Goal: Information Seeking & Learning: Find specific fact

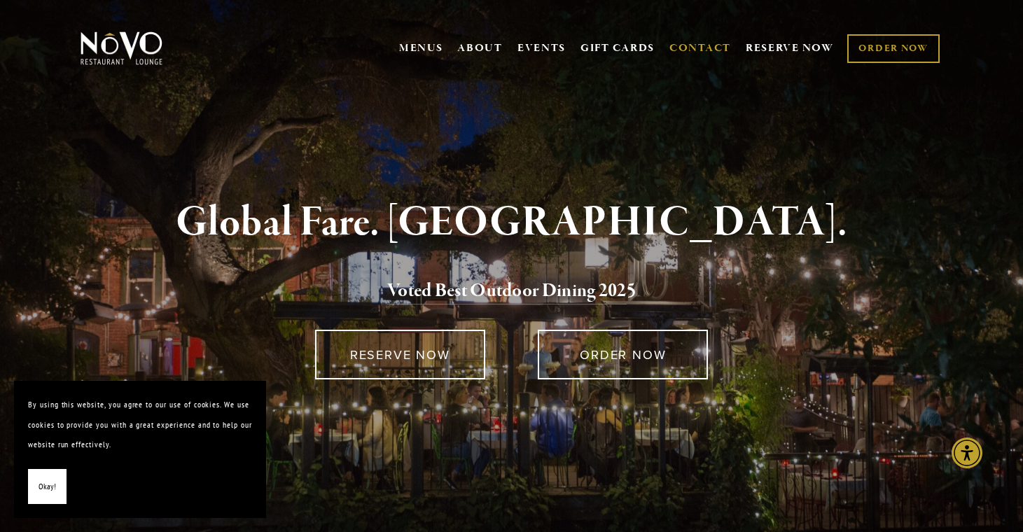
click at [700, 49] on link "CONTACT" at bounding box center [700, 48] width 62 height 27
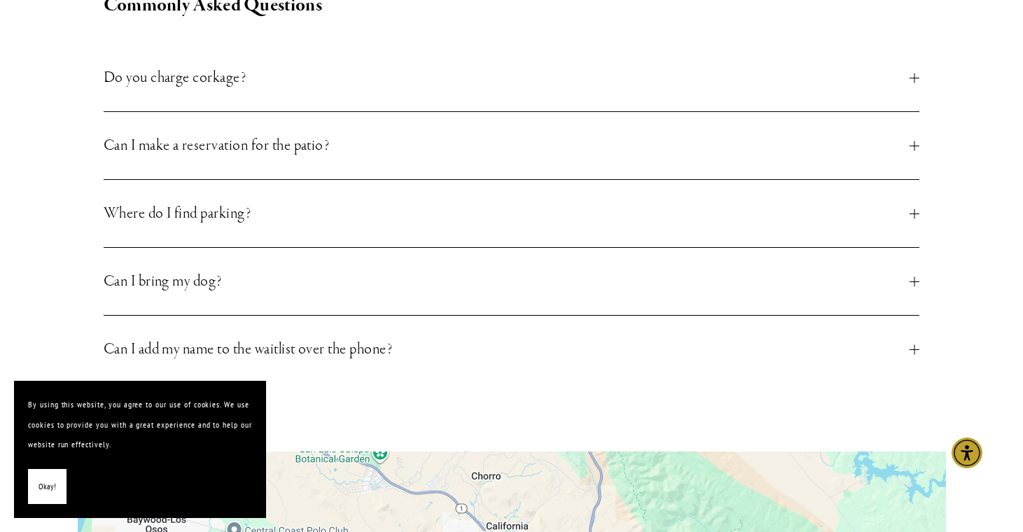
scroll to position [586, 0]
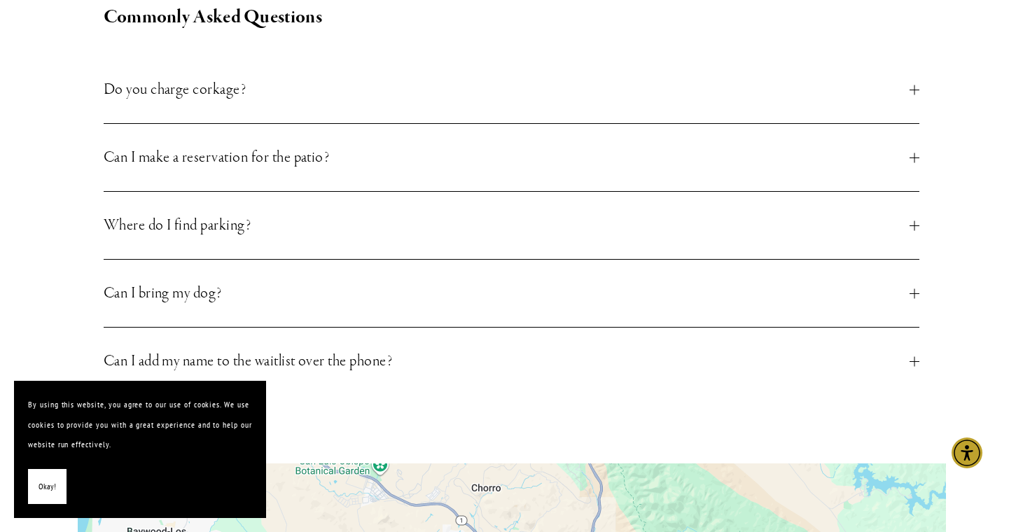
click at [721, 281] on span "Can I bring my dog?" at bounding box center [507, 293] width 807 height 25
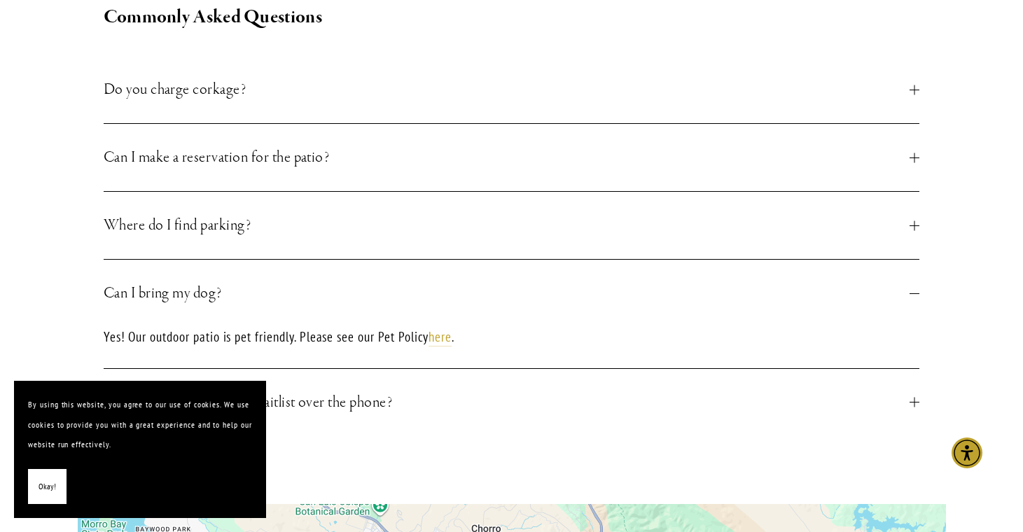
click at [720, 281] on span "Can I bring my dog?" at bounding box center [507, 293] width 807 height 25
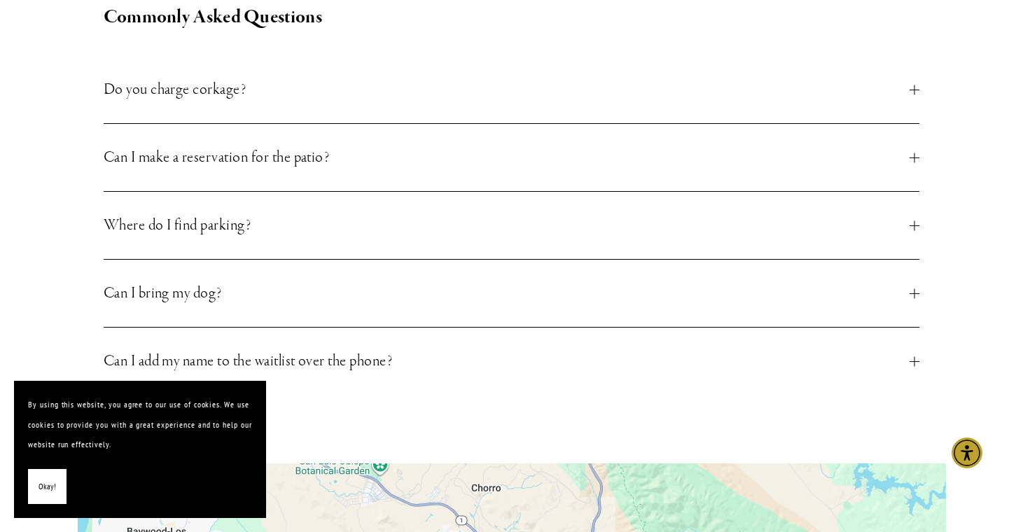
click at [518, 328] on button "Can I add my name to the waitlist over the phone?" at bounding box center [512, 361] width 817 height 67
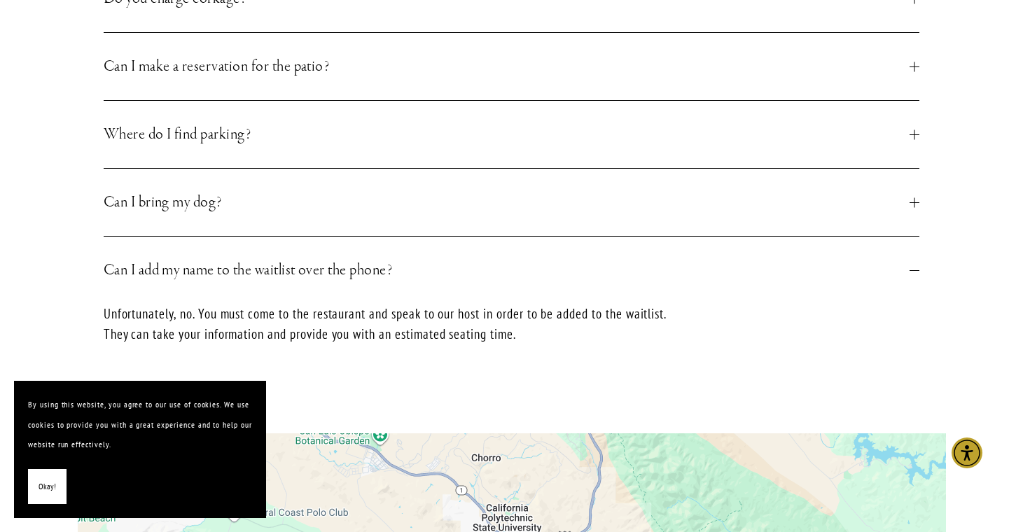
scroll to position [680, 0]
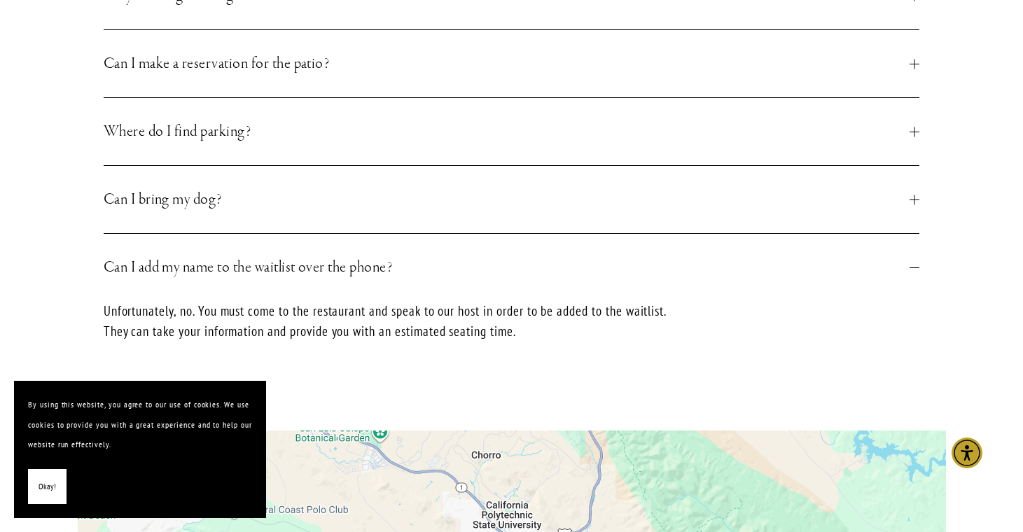
click at [506, 255] on span "Can I add my name to the waitlist over the phone?" at bounding box center [507, 267] width 807 height 25
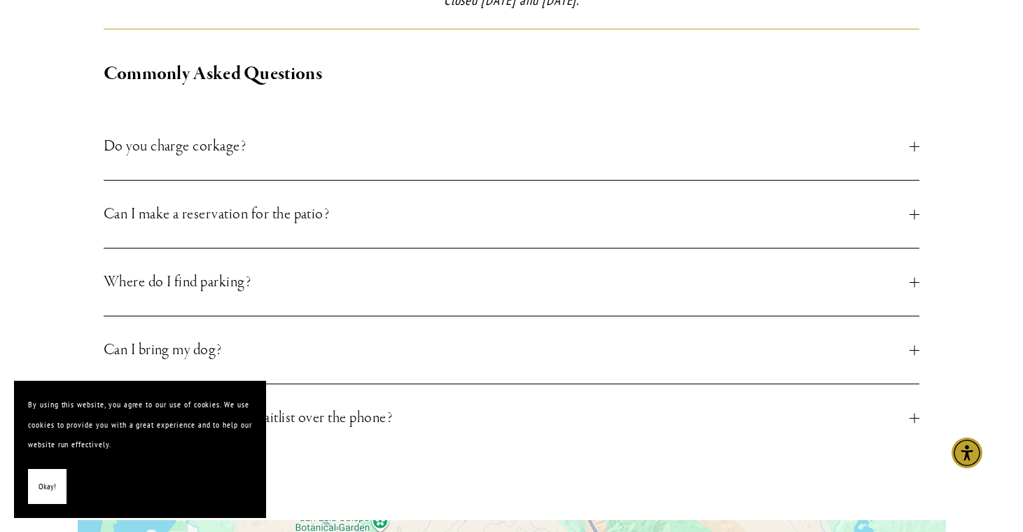
scroll to position [529, 0]
click at [490, 160] on button "Do you charge corkage?" at bounding box center [512, 146] width 817 height 67
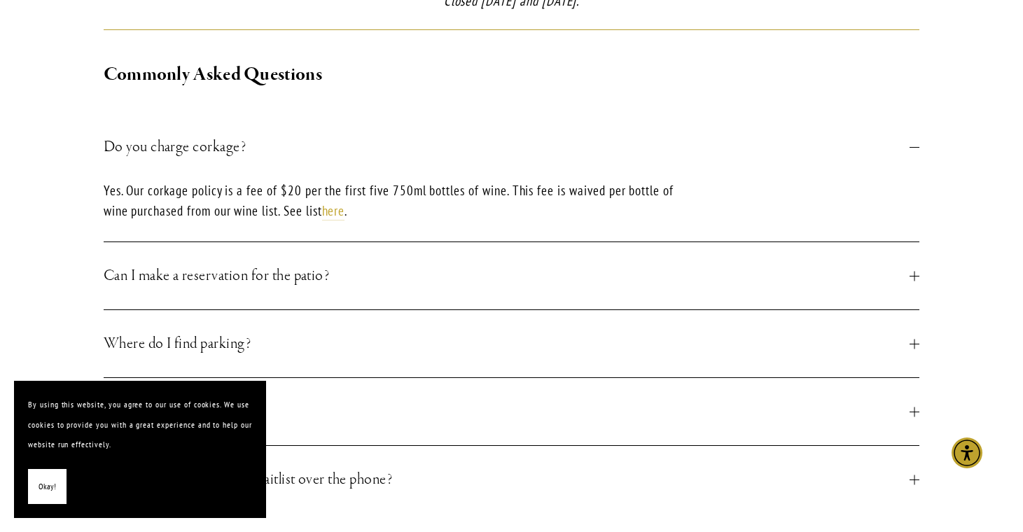
click at [496, 137] on span "Do you charge corkage?" at bounding box center [507, 146] width 807 height 25
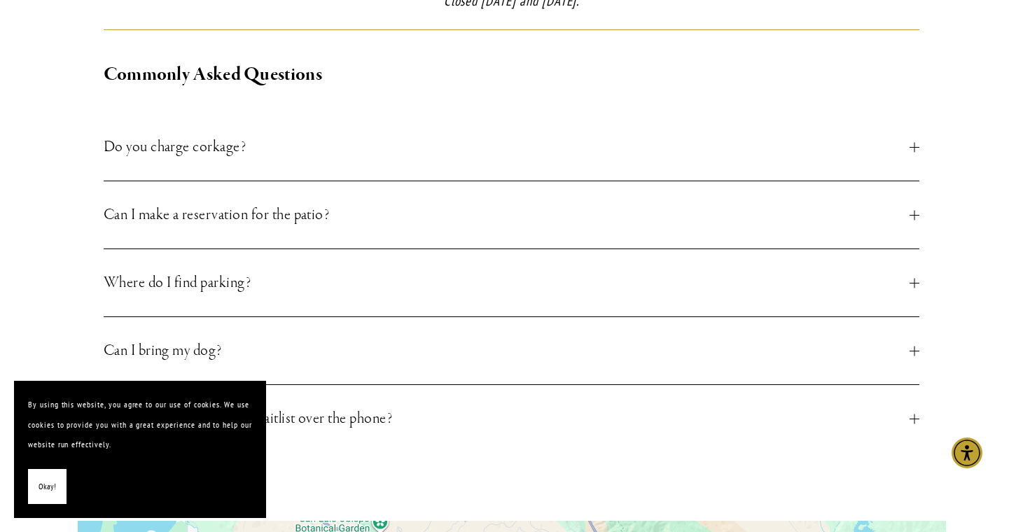
click at [486, 181] on button "Can I make a reservation for the patio?" at bounding box center [512, 214] width 817 height 67
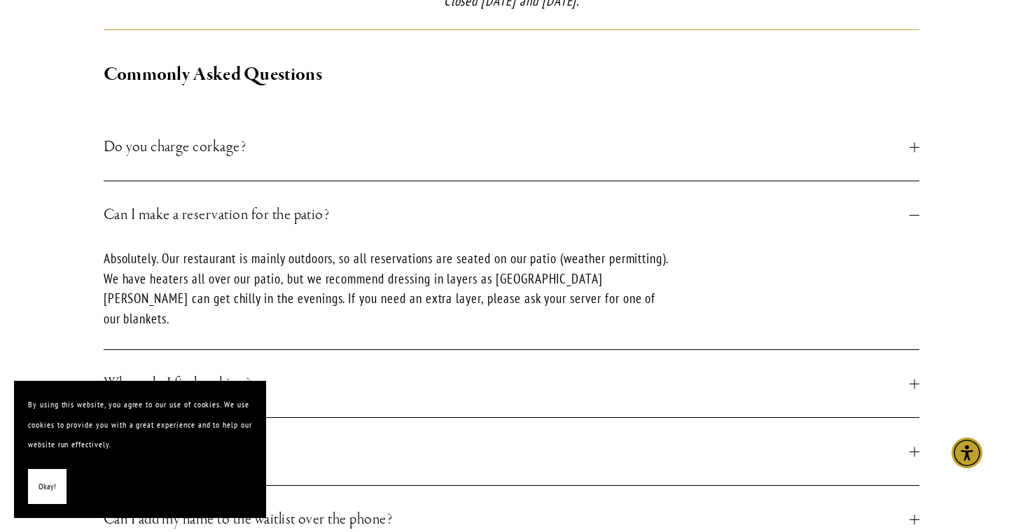
click at [489, 181] on button "Can I make a reservation for the patio?" at bounding box center [512, 214] width 817 height 67
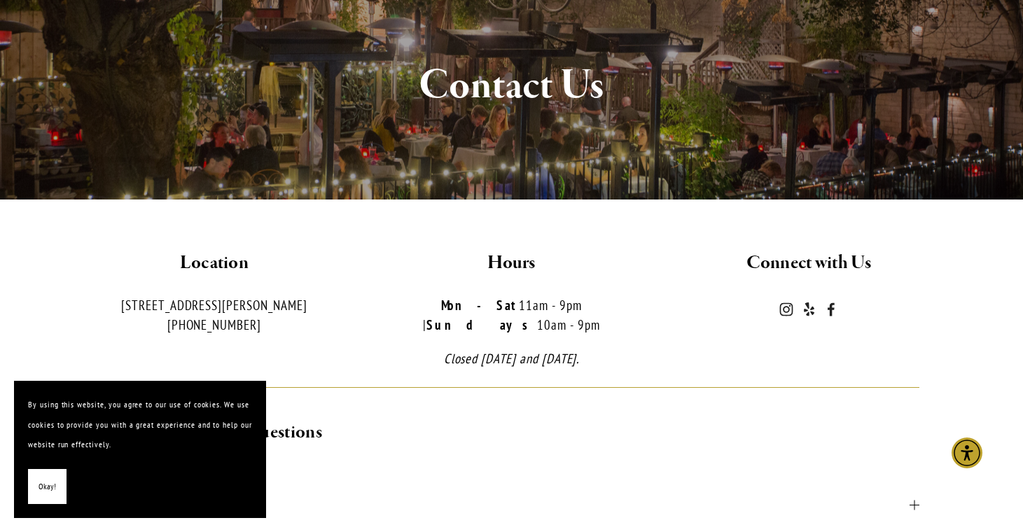
scroll to position [172, 0]
